Goal: Connect with others: Connect with other users

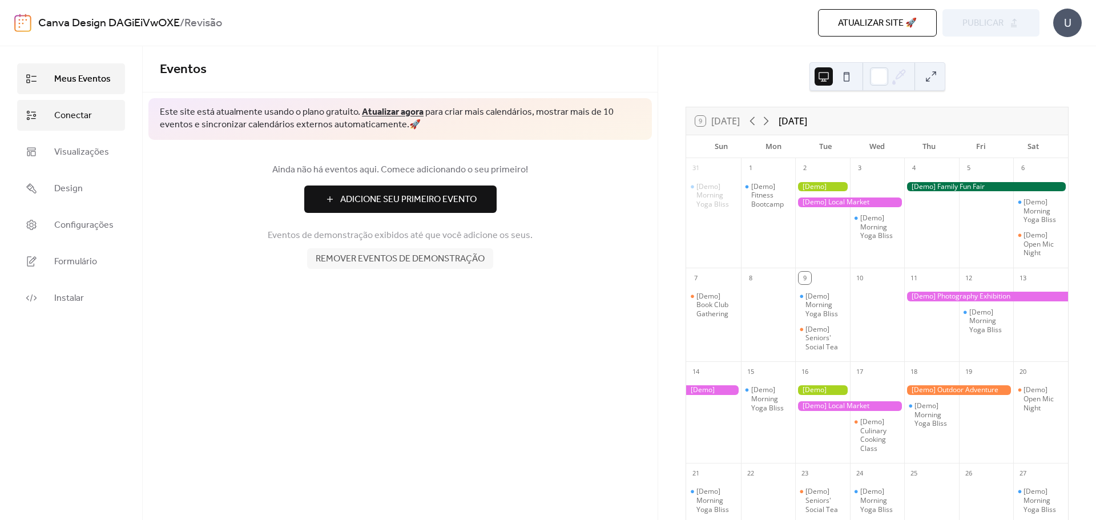
click at [97, 115] on link "Conectar" at bounding box center [71, 115] width 108 height 31
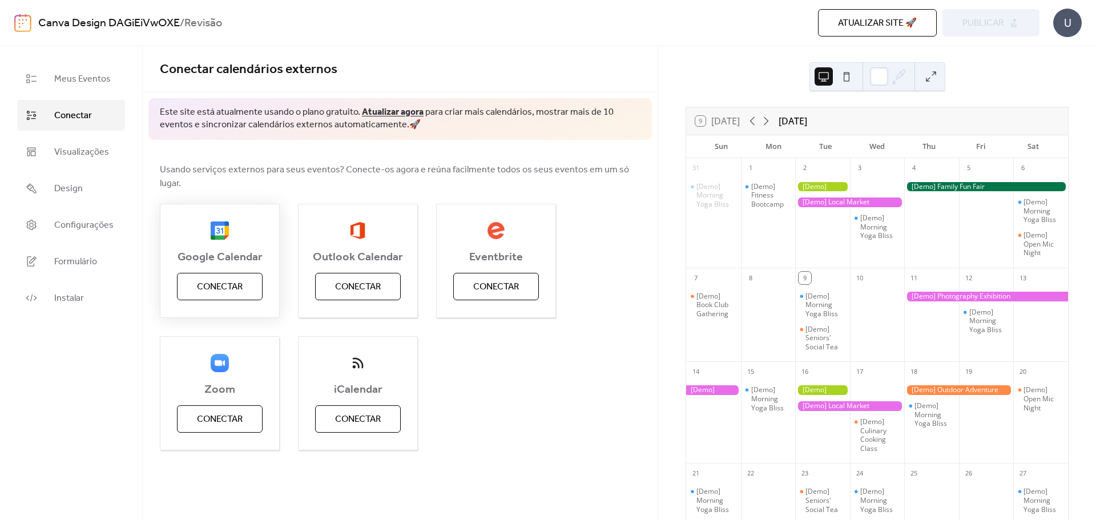
click at [229, 280] on span "Conectar" at bounding box center [220, 287] width 46 height 14
click at [227, 271] on div "Google Calendar Conectar" at bounding box center [220, 261] width 120 height 114
click at [928, 74] on button at bounding box center [931, 76] width 18 height 18
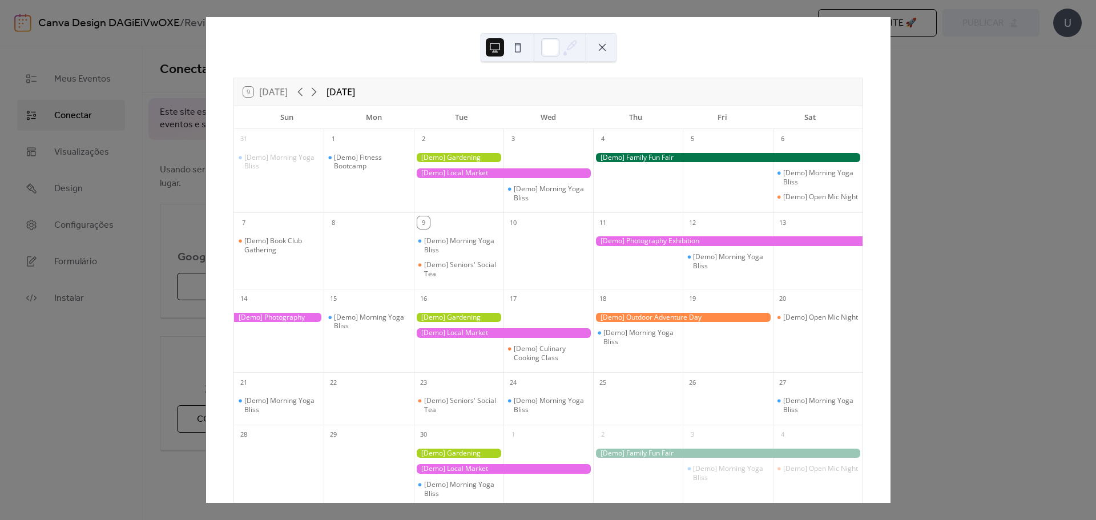
click at [890, 229] on div "9 [DATE] [DATE] Sun Mon Tue Wed Thu Fri Sat 31 [Demo] Morning Yoga Bliss 1 [Dem…" at bounding box center [547, 260] width 685 height 486
click at [890, 172] on div "9 [DATE] [DATE] Sun Mon Tue Wed Thu Fri Sat 31 [Demo] Morning Yoga Bliss 1 [Dem…" at bounding box center [547, 260] width 685 height 486
click at [890, 183] on div "9 [DATE] [DATE] Sun Mon Tue Wed Thu Fri Sat 31 [Demo] Morning Yoga Bliss 1 [Dem…" at bounding box center [547, 260] width 685 height 486
click at [205, 334] on div "9 [DATE] [DATE] Sun Mon Tue Wed Thu Fri Sat 31 [Demo] Morning Yoga Bliss 1 [Dem…" at bounding box center [547, 260] width 685 height 486
